Goal: Task Accomplishment & Management: Complete application form

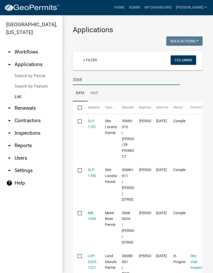
click at [74, 82] on input "3068" at bounding box center [126, 79] width 107 height 11
click at [99, 81] on input "Res-3068" at bounding box center [126, 79] width 107 height 11
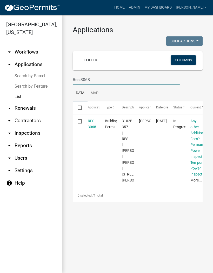
type input "Res-3068"
click at [89, 126] on link "RES-3068" at bounding box center [92, 124] width 8 height 10
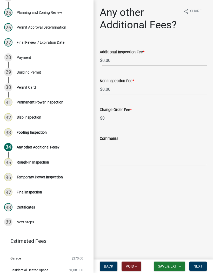
scroll to position [443, 0]
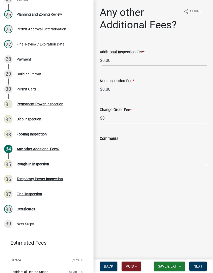
click at [46, 159] on link "35 Rough-In Inspection" at bounding box center [47, 164] width 94 height 15
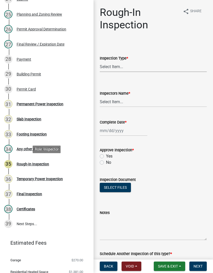
click at [132, 69] on select "Select Item... Rough-In" at bounding box center [153, 66] width 107 height 11
select select "c2274688-245b-4474-aeed-1009256ef604"
click at [119, 103] on select "Select Item... [PERSON_NAME] ([PERSON_NAME]) [PERSON_NAME] ([PERSON_NAME]) Engi…" at bounding box center [153, 101] width 107 height 11
click at [124, 99] on select "Select Item... [PERSON_NAME] ([PERSON_NAME]) [PERSON_NAME] ([PERSON_NAME]) Engi…" at bounding box center [153, 101] width 107 height 11
select select "8dfc8809-68b2-4bc3-a0d1-6f7e000e7487"
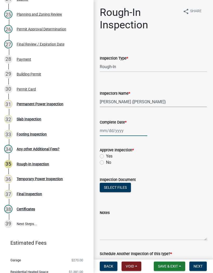
click at [122, 129] on div at bounding box center [124, 130] width 48 height 11
select select "9"
select select "2025"
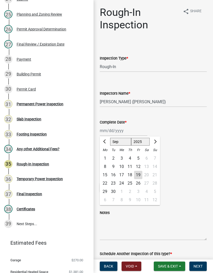
click at [140, 177] on div "19" at bounding box center [138, 175] width 8 height 8
type input "[DATE]"
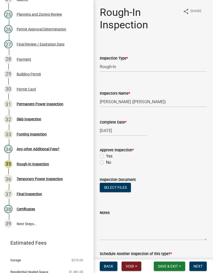
click at [106, 154] on label "Yes" at bounding box center [109, 156] width 7 height 6
click at [106, 154] on input "Yes" at bounding box center [107, 154] width 3 height 3
radio input "true"
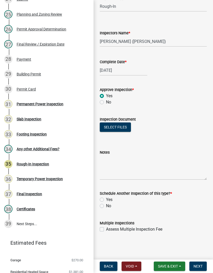
scroll to position [60, 0]
click at [106, 207] on label "No" at bounding box center [108, 206] width 5 height 6
click at [106, 206] on input "No" at bounding box center [107, 204] width 3 height 3
radio input "true"
click at [201, 265] on span "Next" at bounding box center [198, 266] width 9 height 4
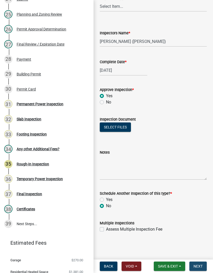
scroll to position [0, 0]
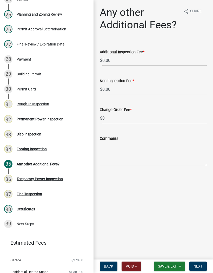
click at [57, 118] on div "Permanent Power Inspection" at bounding box center [40, 119] width 47 height 4
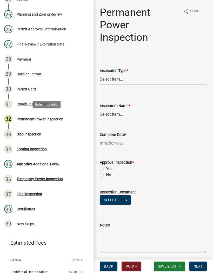
click at [121, 82] on select "Select Item... Permanent Power" at bounding box center [153, 79] width 107 height 11
select select "5c85f858-e2c6-4c2c-a92e-43b107da9ba1"
click at [118, 114] on select "Select Item... [PERSON_NAME] ([PERSON_NAME]) [PERSON_NAME] ([PERSON_NAME]) Engi…" at bounding box center [153, 114] width 107 height 11
click at [132, 111] on select "Select Item... [PERSON_NAME] ([PERSON_NAME]) [PERSON_NAME] ([PERSON_NAME]) Engi…" at bounding box center [153, 114] width 107 height 11
select select "8dfc8809-68b2-4bc3-a0d1-6f7e000e7487"
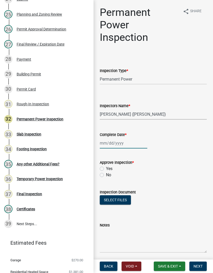
click at [118, 144] on div at bounding box center [124, 143] width 48 height 11
select select "9"
select select "2025"
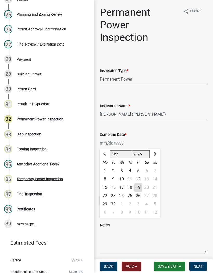
click at [140, 187] on div "19" at bounding box center [138, 187] width 8 height 8
type input "[DATE]"
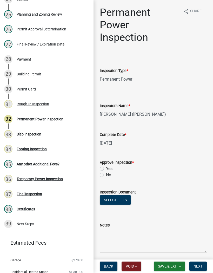
click at [107, 168] on label "Yes" at bounding box center [109, 169] width 7 height 6
click at [107, 168] on input "Yes" at bounding box center [107, 167] width 3 height 3
radio input "true"
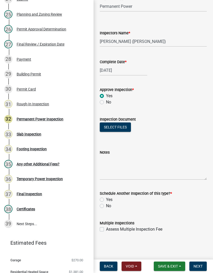
scroll to position [73, 0]
click at [106, 207] on label "No" at bounding box center [108, 206] width 5 height 6
click at [106, 206] on input "No" at bounding box center [107, 204] width 3 height 3
radio input "true"
click at [200, 268] on span "Next" at bounding box center [198, 266] width 9 height 4
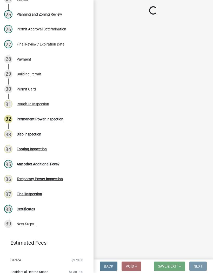
scroll to position [0, 0]
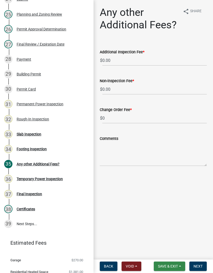
click at [173, 267] on span "Save & Exit" at bounding box center [168, 266] width 20 height 4
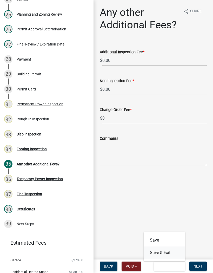
click at [167, 255] on button "Save & Exit" at bounding box center [165, 252] width 42 height 12
